Goal: Information Seeking & Learning: Learn about a topic

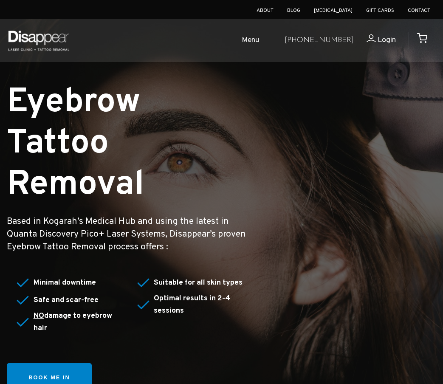
click at [259, 39] on span "Menu" at bounding box center [250, 40] width 17 height 12
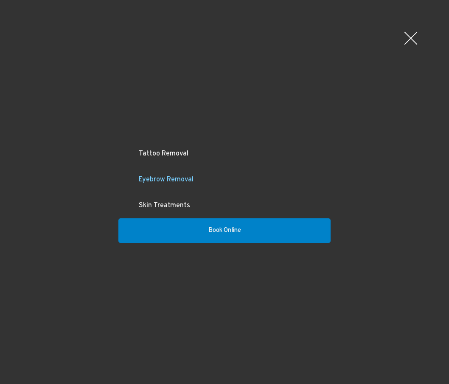
click at [185, 175] on link "Eyebrow Removal" at bounding box center [224, 180] width 212 height 26
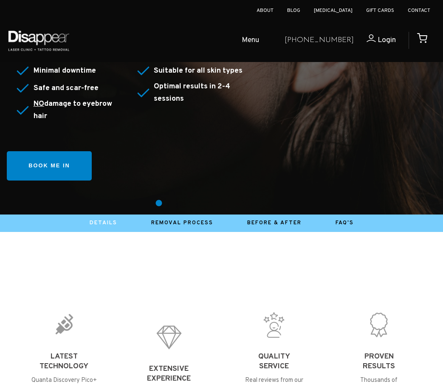
scroll to position [212, 0]
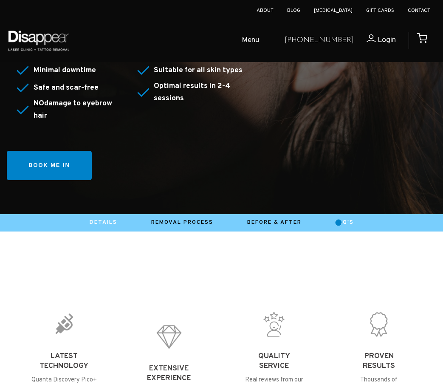
click at [339, 223] on link "FAQ's" at bounding box center [345, 222] width 18 height 7
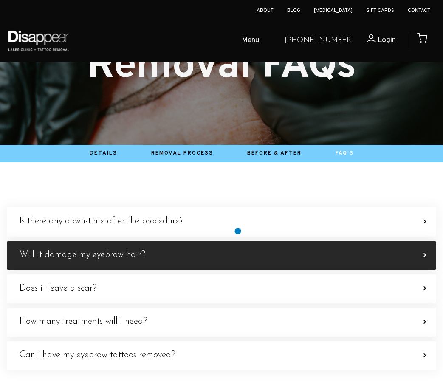
scroll to position [85, 0]
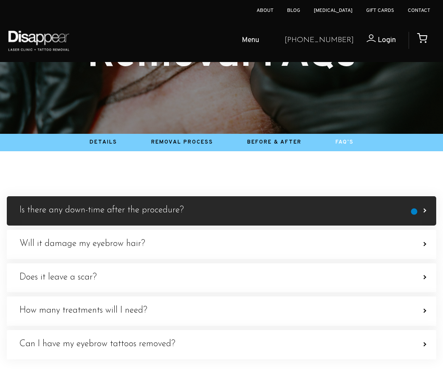
click at [415, 212] on label "Is there any down-time after the procedure? The eyebrows will be sensitive and …" at bounding box center [221, 210] width 429 height 29
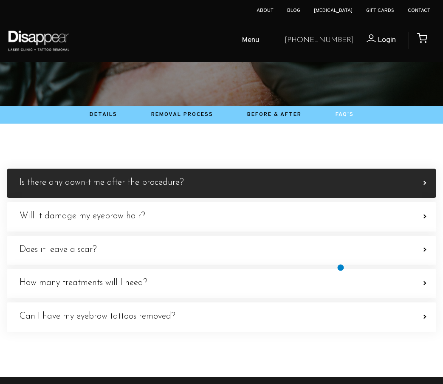
scroll to position [127, 0]
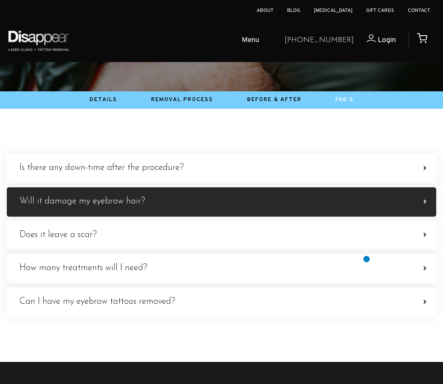
click at [367, 217] on label "Will it damage my eyebrow hair? Our Quanta Discovery Pico+ Laser System does no…" at bounding box center [221, 201] width 429 height 29
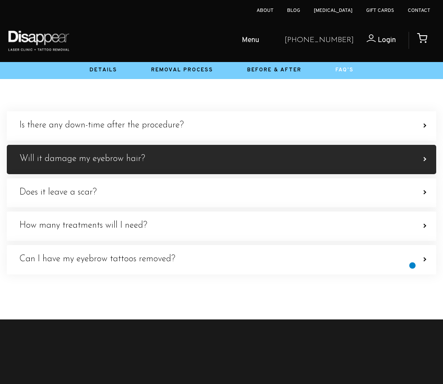
scroll to position [212, 0]
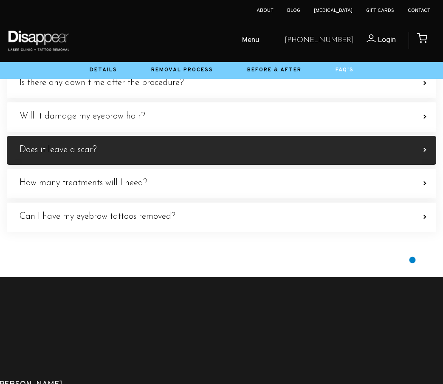
click at [412, 165] on label "Does it leave a scar? ABSOLUTELY NOT! Our Laser Clinicians are specialists in e…" at bounding box center [221, 150] width 429 height 29
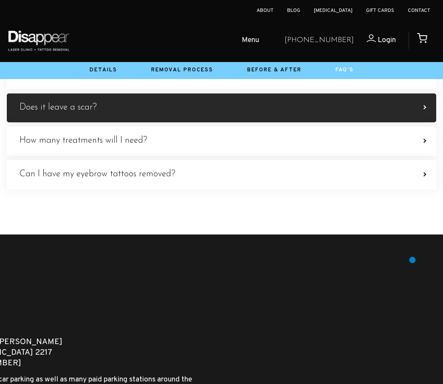
scroll to position [297, 0]
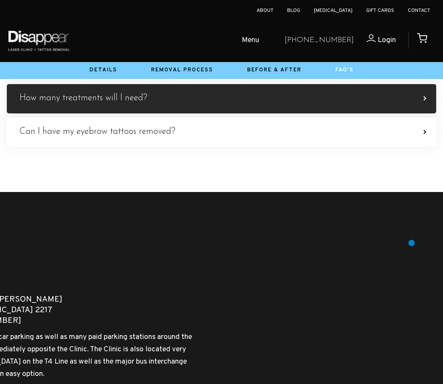
click at [412, 113] on label "How many treatments will I need? On average, between 2 to 4 treatments are requ…" at bounding box center [221, 98] width 429 height 29
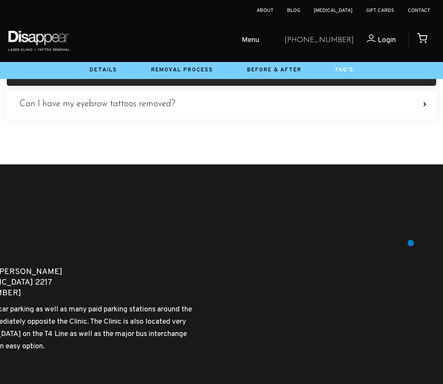
scroll to position [340, 0]
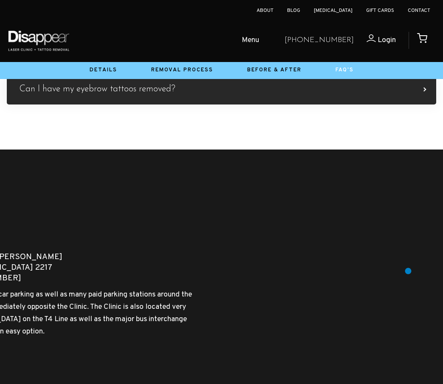
click at [408, 104] on label "Can I have my eyebrow tattoos removed? YES They can be successfully removed aft…" at bounding box center [221, 89] width 429 height 29
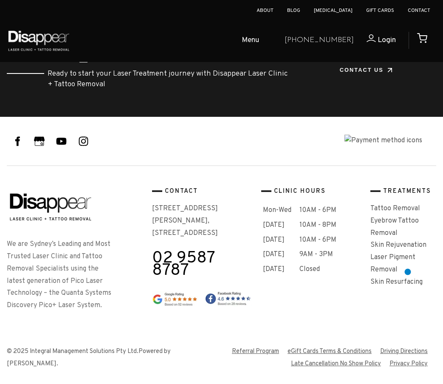
scroll to position [954, 0]
